Goal: Task Accomplishment & Management: Manage account settings

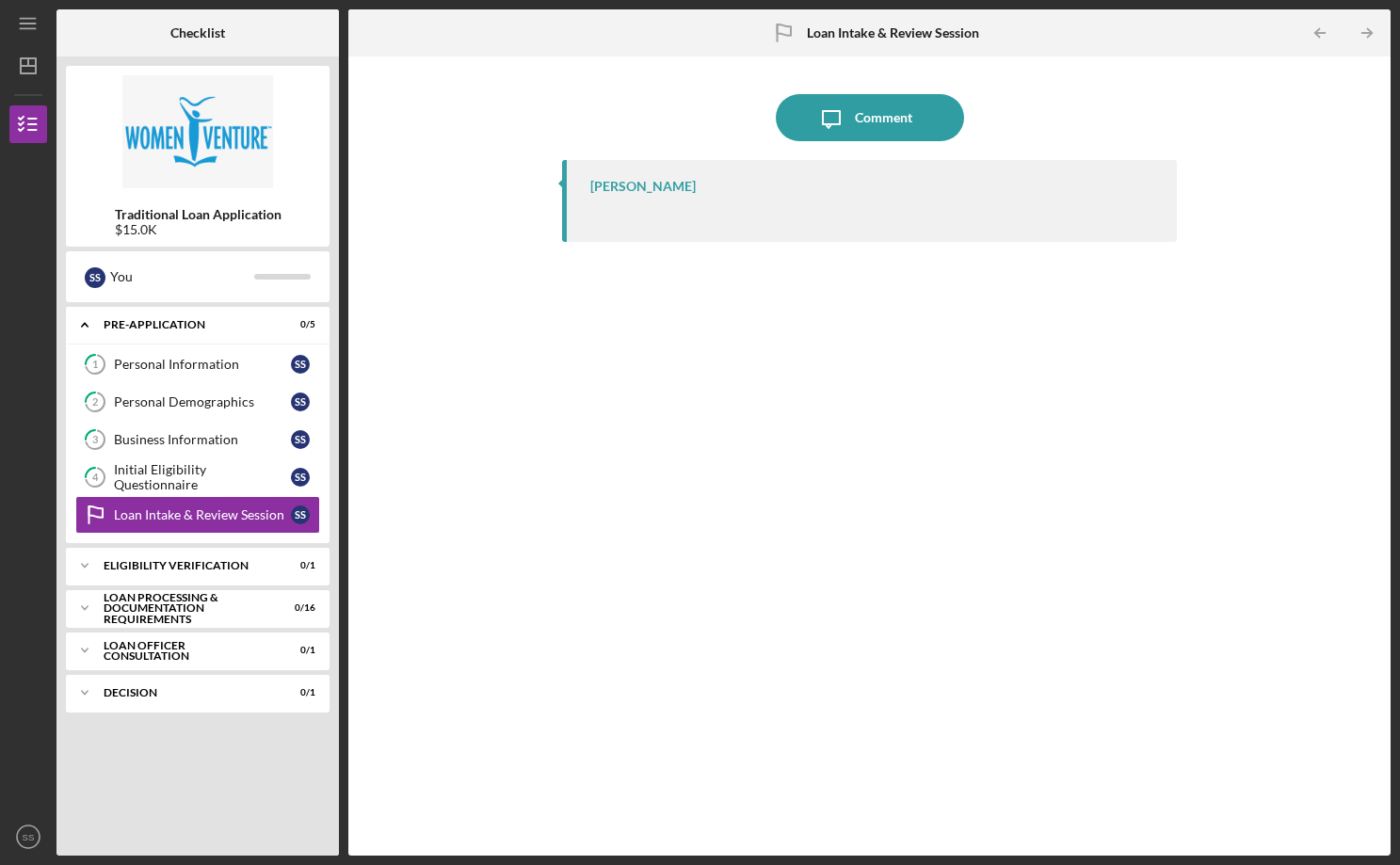
click at [164, 562] on div "Eligibility Verification" at bounding box center [186, 565] width 165 height 11
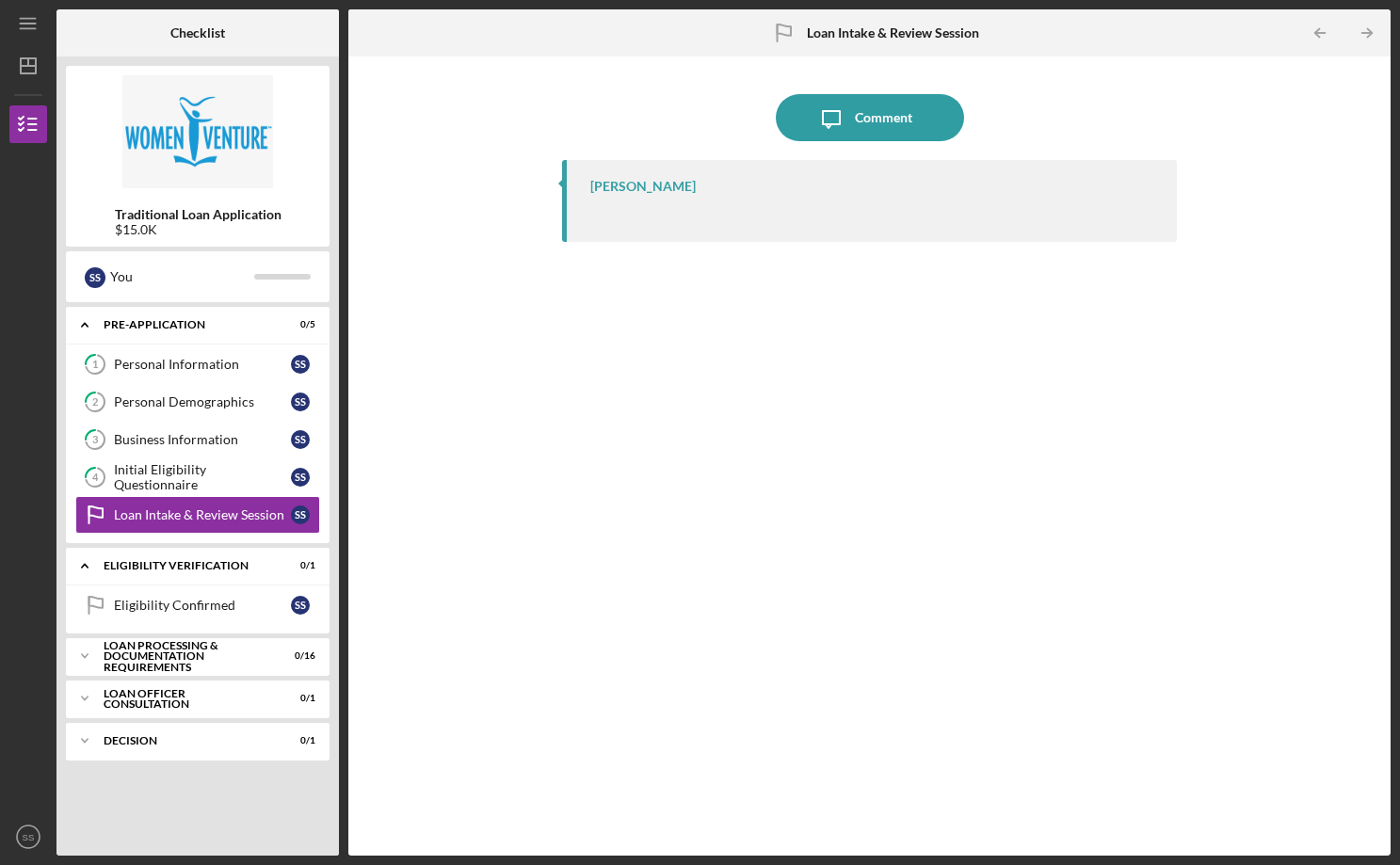
click at [135, 562] on div "Eligibility Verification" at bounding box center [186, 565] width 165 height 11
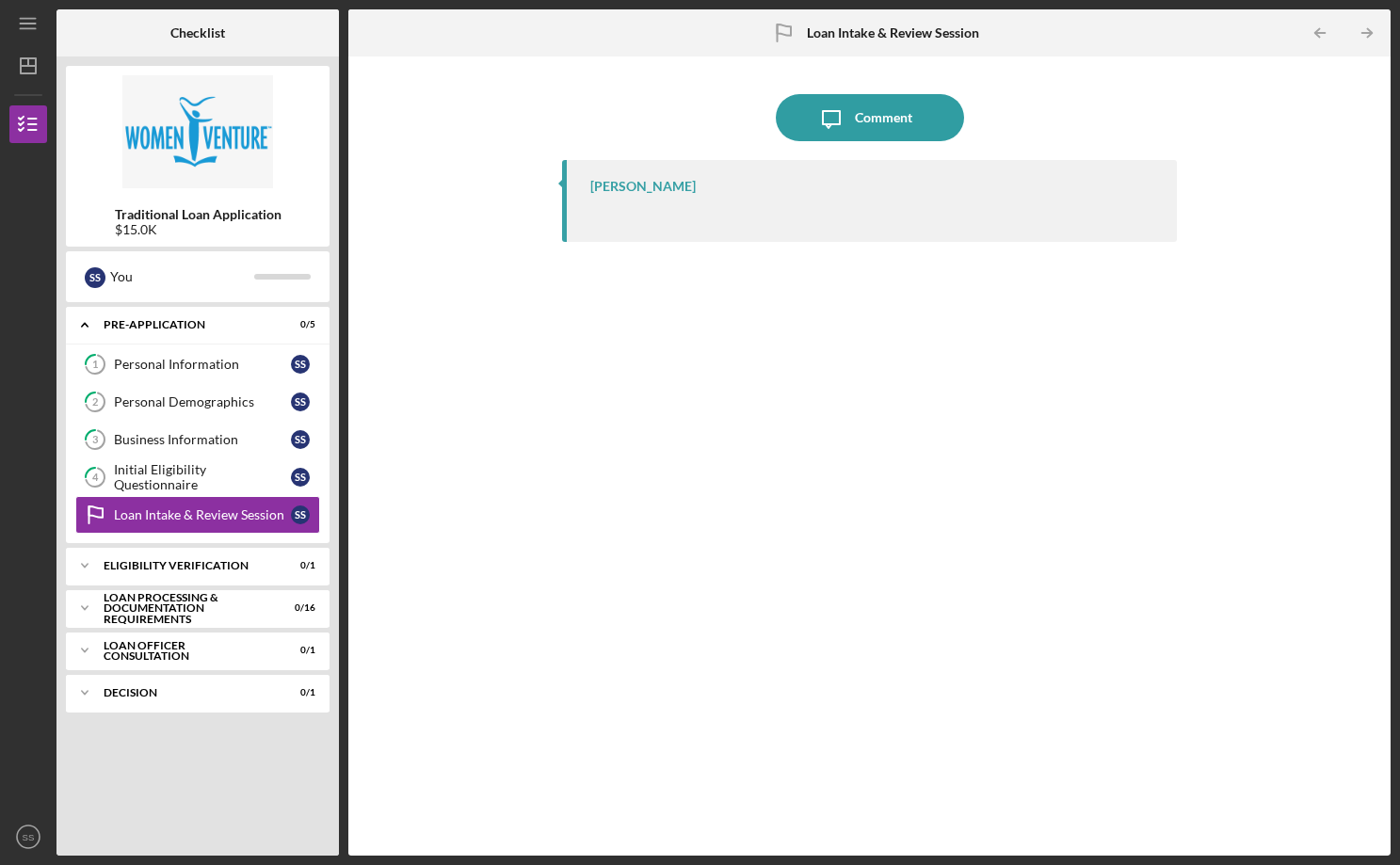
click at [135, 562] on div "Eligibility Verification" at bounding box center [186, 565] width 165 height 11
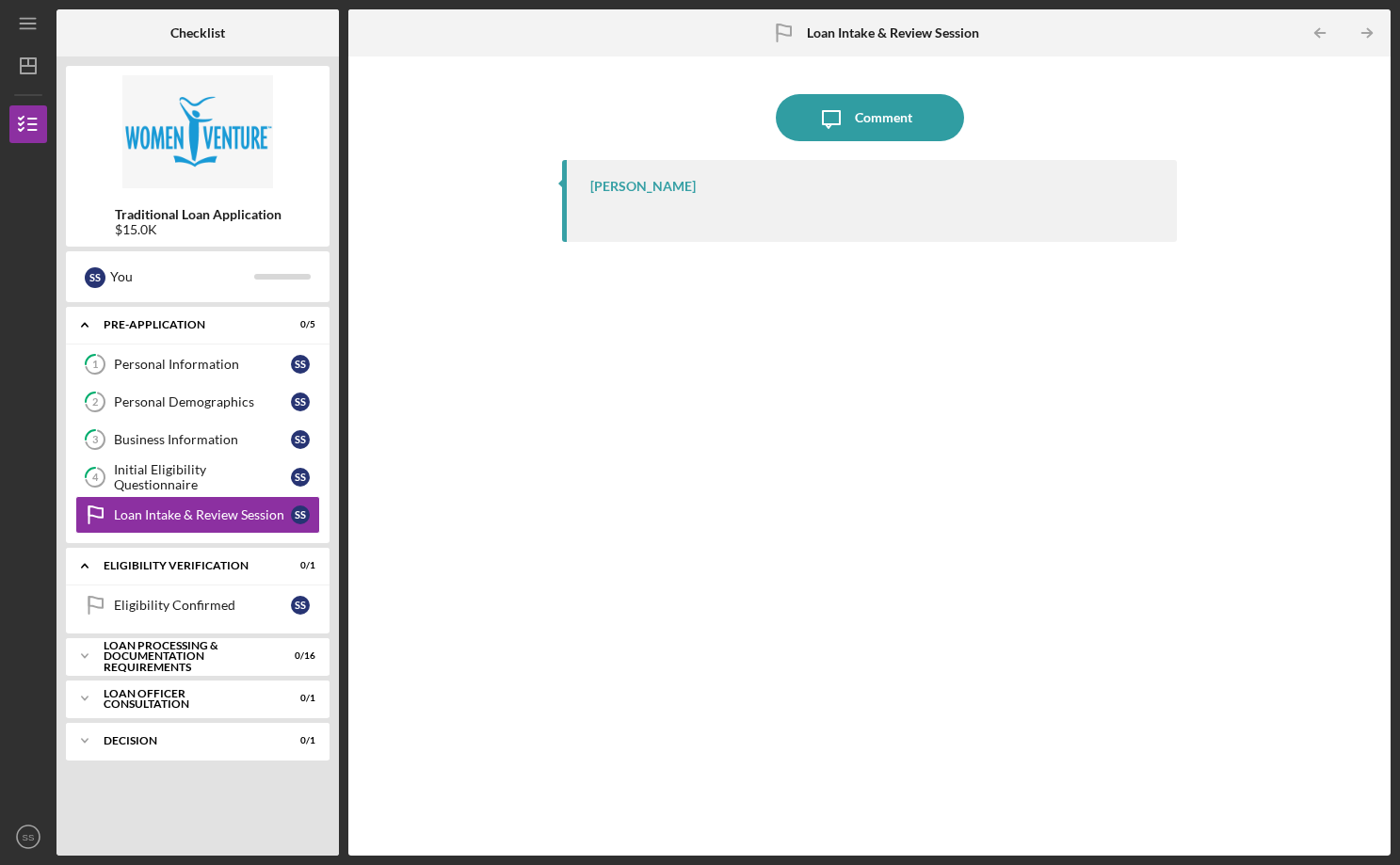
click at [158, 606] on div "Eligibility Confirmed" at bounding box center [203, 605] width 177 height 15
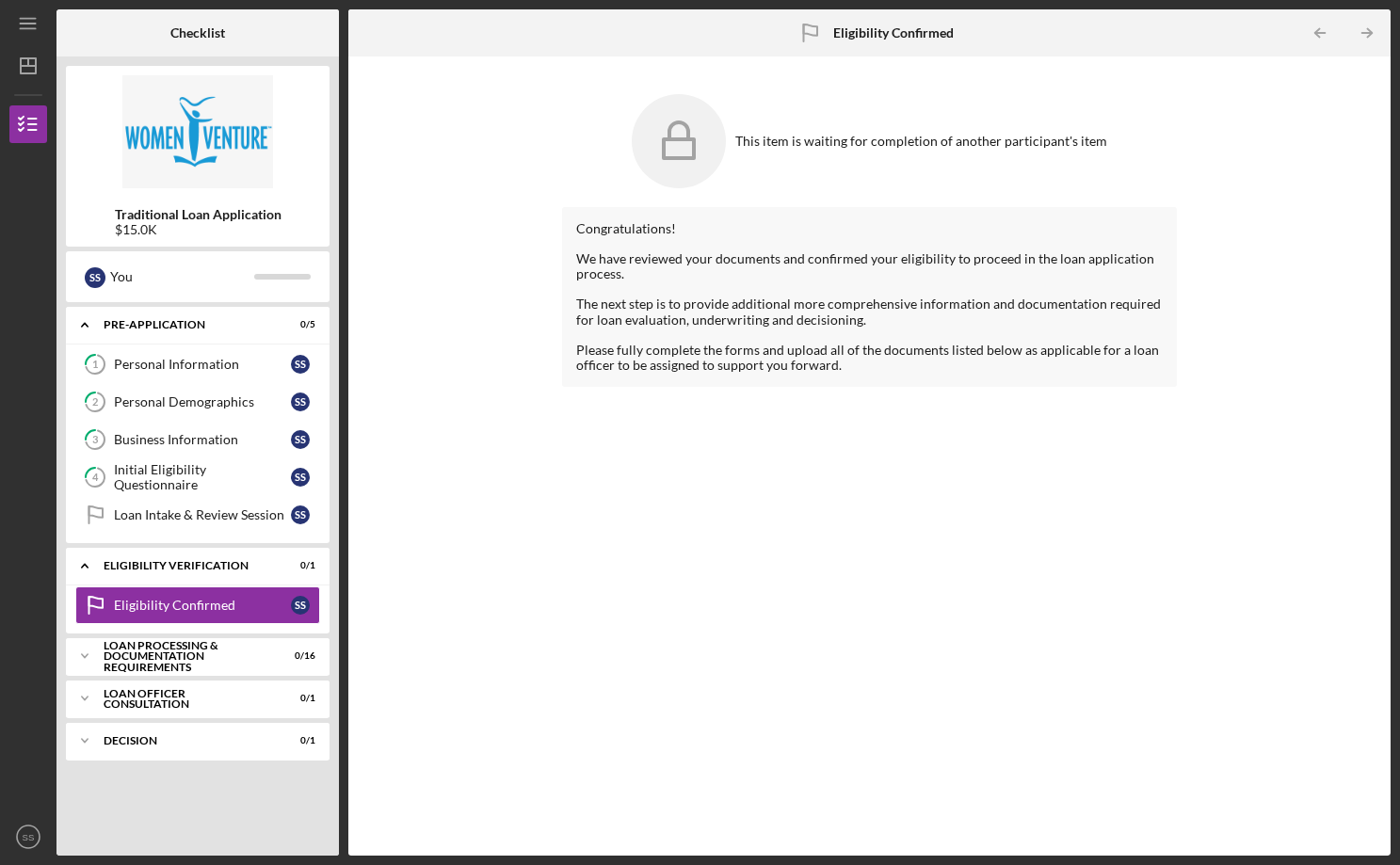
click at [178, 660] on div "Loan Processing & Documentation Requirements" at bounding box center [186, 655] width 165 height 33
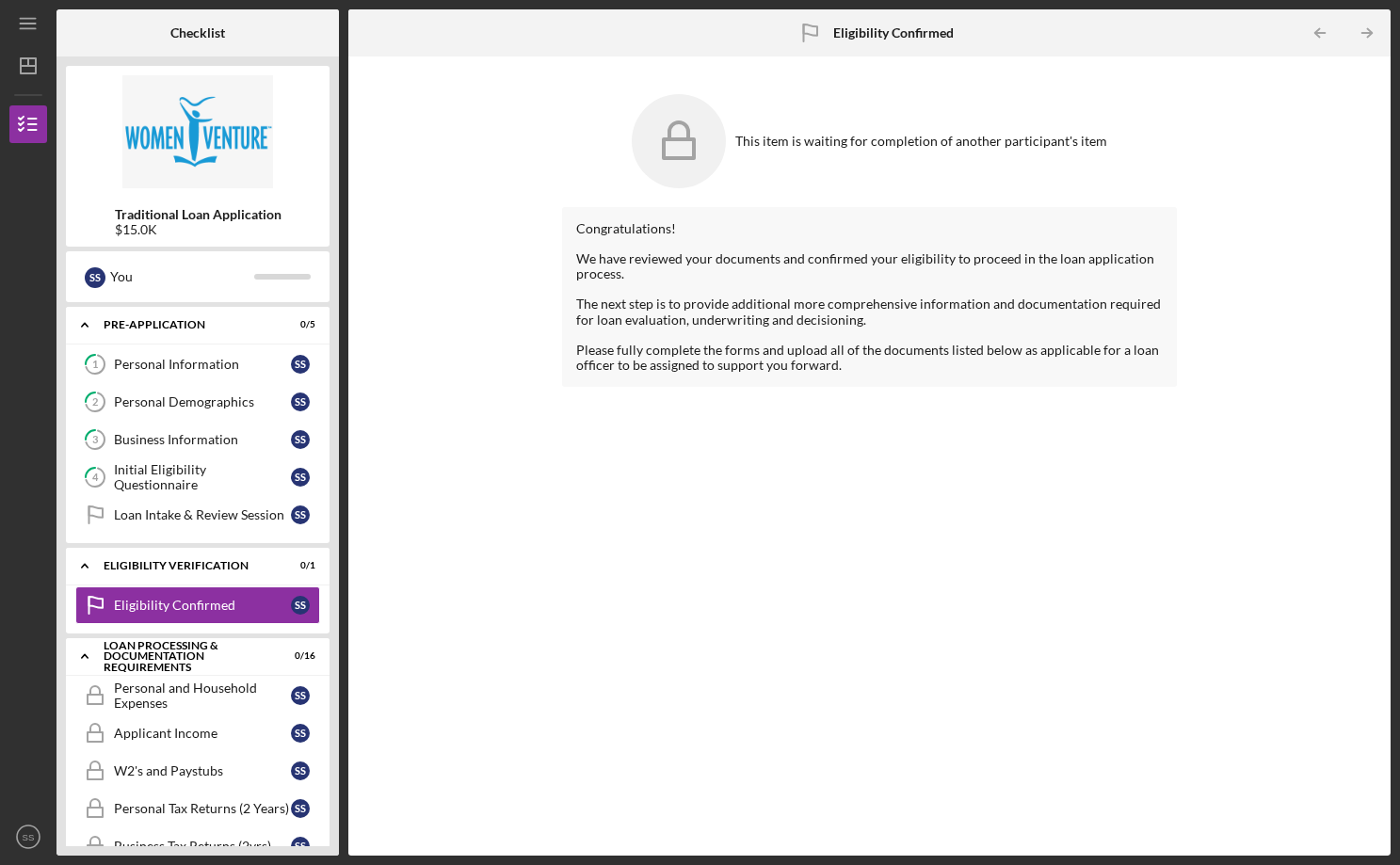
click at [183, 694] on div "Personal and Household Expenses" at bounding box center [203, 695] width 177 height 30
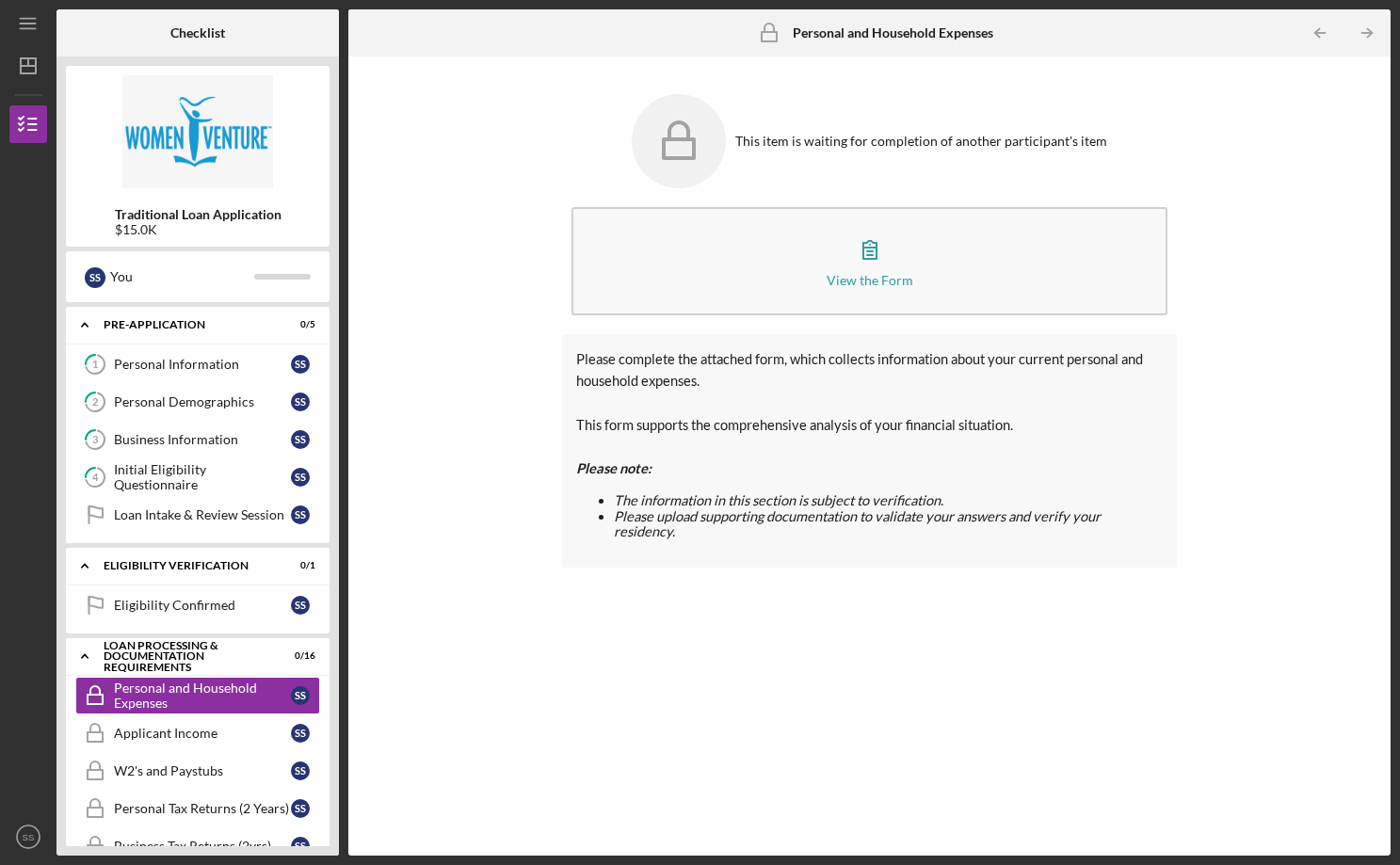
click at [160, 366] on div "Personal Information" at bounding box center [203, 363] width 177 height 15
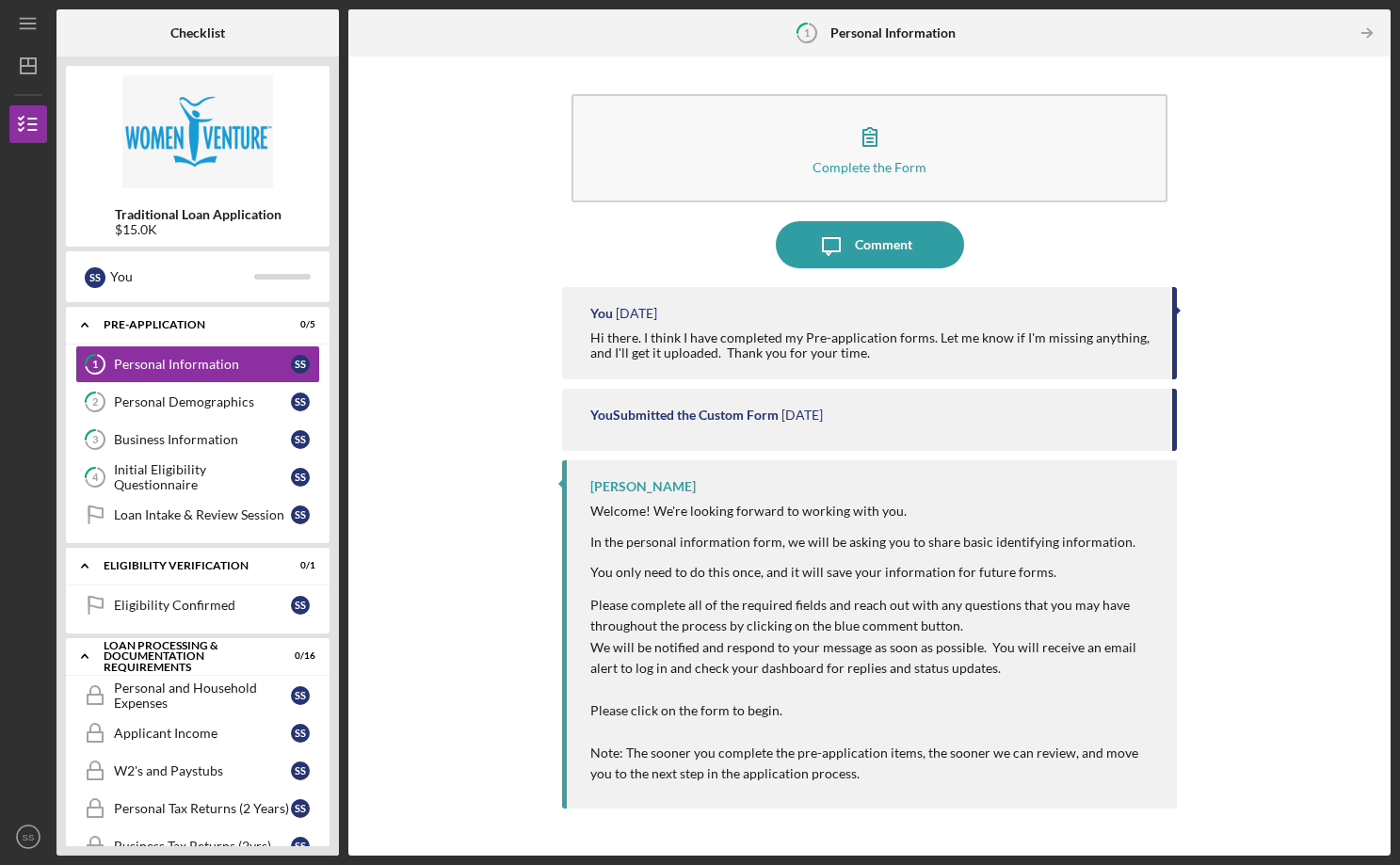
click at [18, 67] on icon "Icon/Dashboard" at bounding box center [28, 66] width 47 height 47
